Goal: Information Seeking & Learning: Learn about a topic

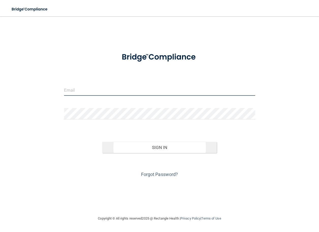
type input "[EMAIL_ADDRESS][DOMAIN_NAME]"
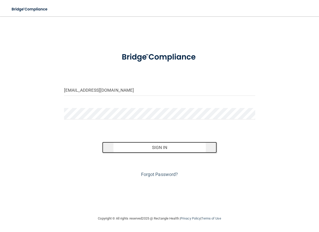
click at [163, 145] on button "Sign In" at bounding box center [159, 147] width 115 height 11
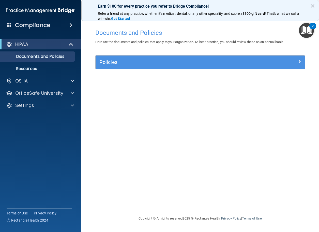
click at [305, 29] on img "Open Resource Center, 2 new notifications" at bounding box center [306, 30] width 15 height 15
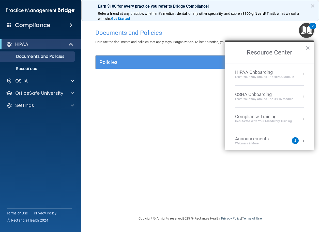
click at [296, 117] on div "Compliance Training Get Started with your mandatory training" at bounding box center [269, 119] width 69 height 10
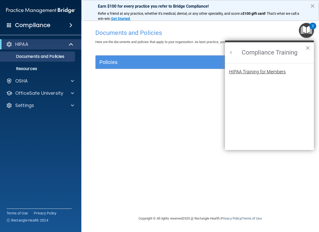
click at [258, 72] on div "HIPAA Training for Members" at bounding box center [257, 71] width 57 height 5
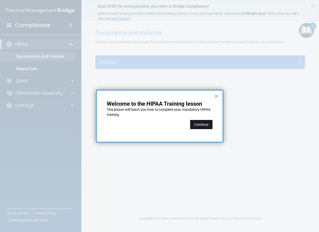
click at [203, 123] on button "Continue" at bounding box center [201, 124] width 22 height 9
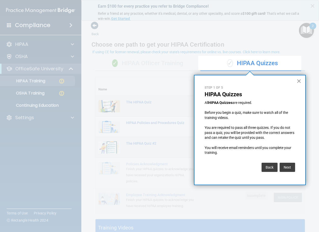
click at [298, 82] on button "×" at bounding box center [299, 81] width 5 height 8
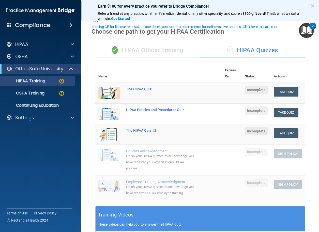
scroll to position [25, 0]
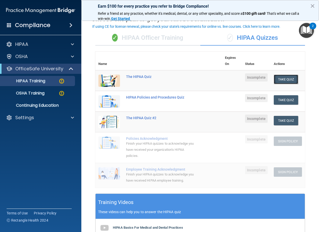
click at [286, 79] on button "Take Quiz" at bounding box center [286, 79] width 24 height 9
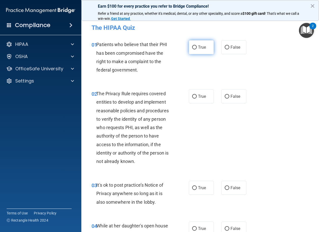
click at [192, 48] on input "True" at bounding box center [194, 48] width 5 height 4
radio input "true"
